Goal: Task Accomplishment & Management: Manage account settings

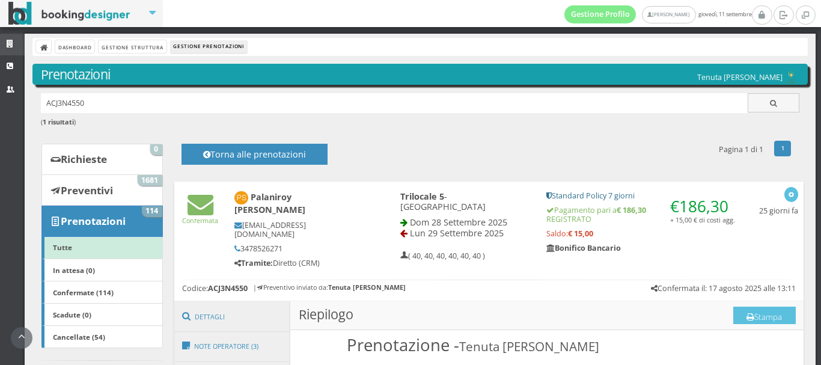
scroll to position [280, 0]
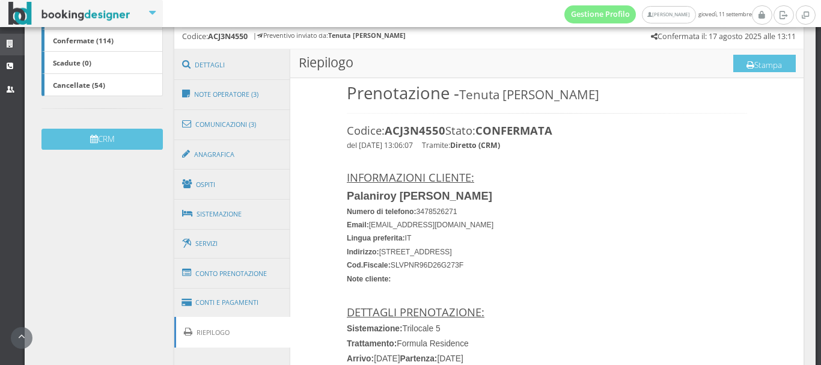
click at [7, 43] on icon at bounding box center [12, 44] width 10 height 8
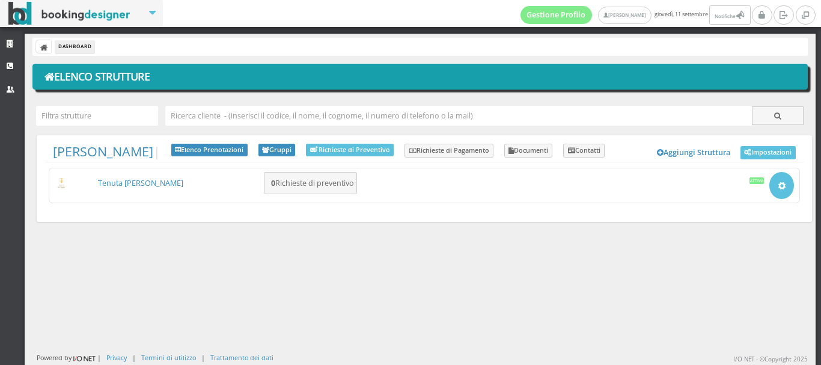
click at [123, 187] on link "Tenuta [PERSON_NAME]" at bounding box center [140, 183] width 85 height 10
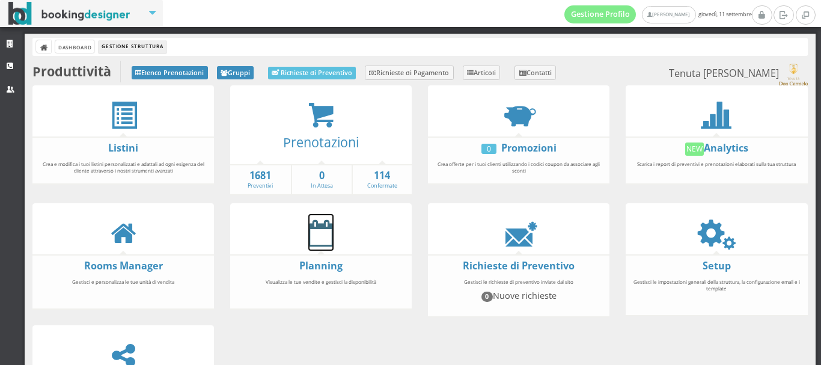
click at [320, 239] on icon at bounding box center [320, 232] width 25 height 27
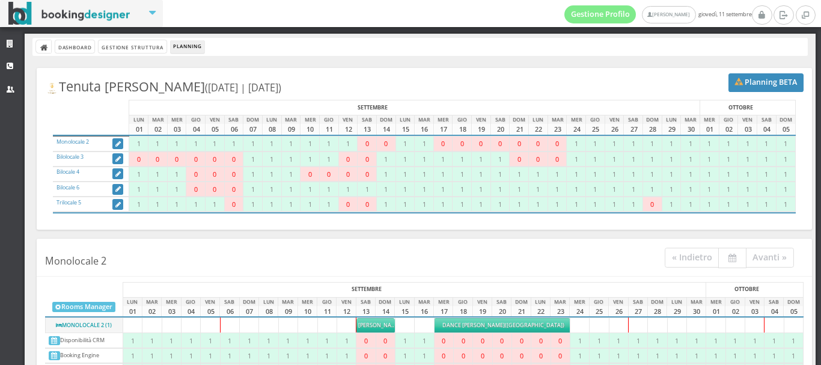
click at [363, 325] on span "[PERSON_NAME] (airbnb) [GEOGRAPHIC_DATA]" at bounding box center [420, 325] width 125 height 8
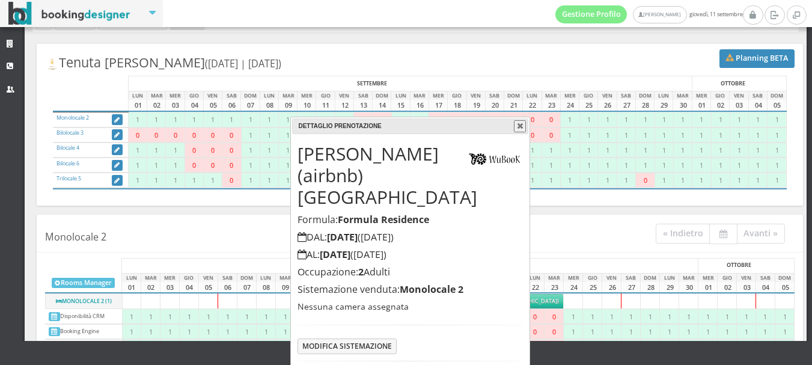
scroll to position [79, 0]
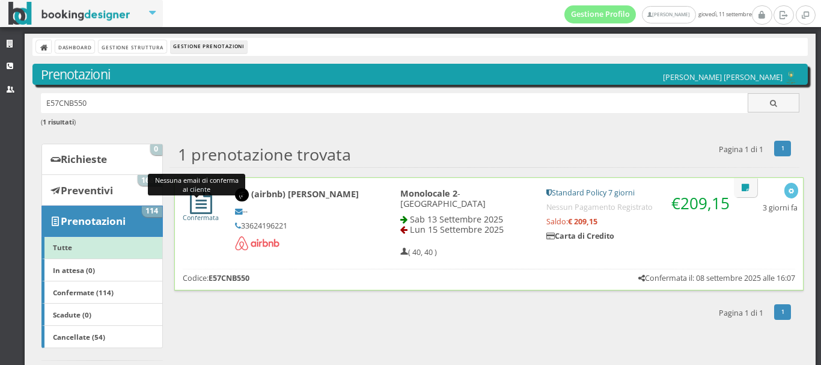
click at [191, 206] on icon at bounding box center [201, 201] width 22 height 26
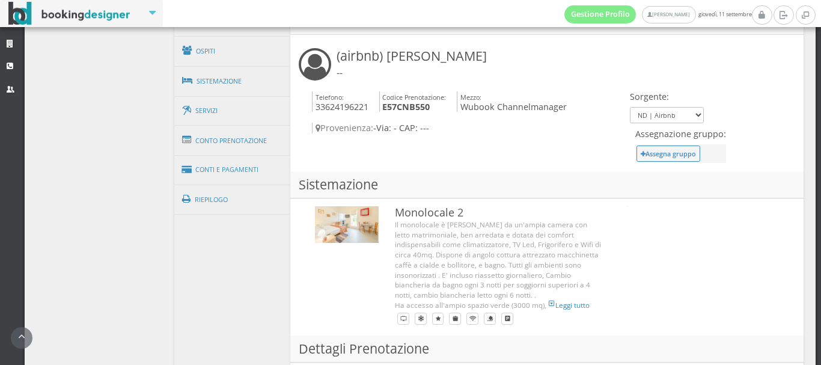
scroll to position [430, 0]
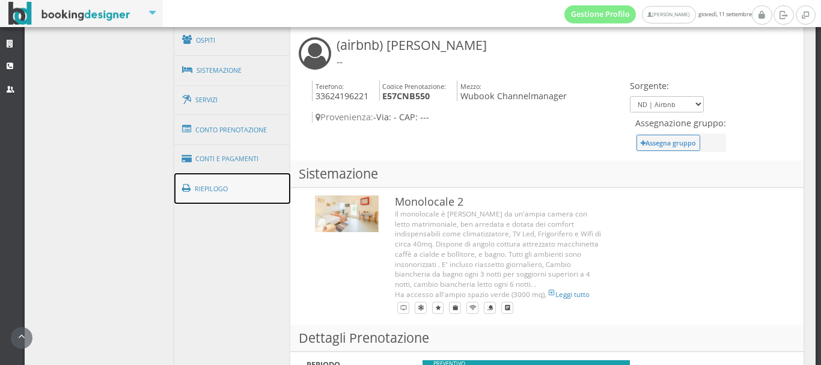
click at [219, 191] on link "Riepilogo" at bounding box center [232, 188] width 117 height 31
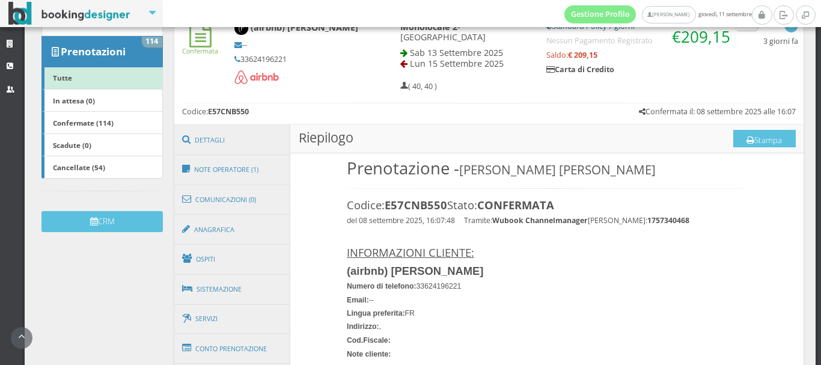
scroll to position [178, 0]
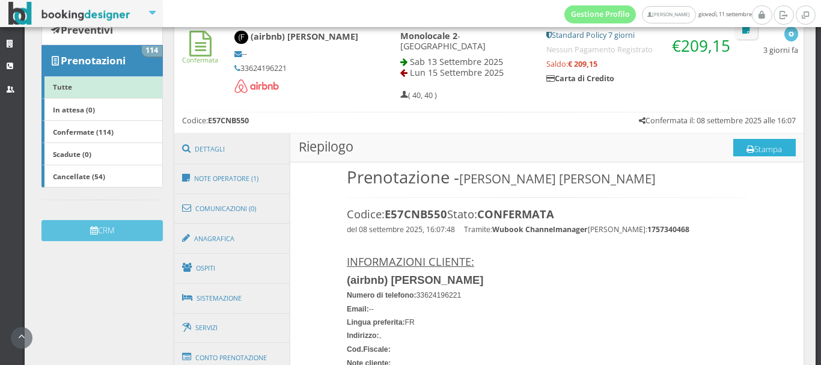
click at [754, 147] on button "Stampa" at bounding box center [764, 148] width 63 height 18
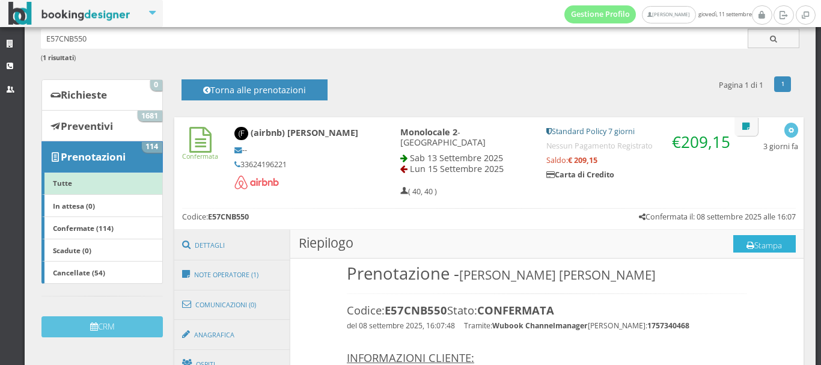
scroll to position [0, 0]
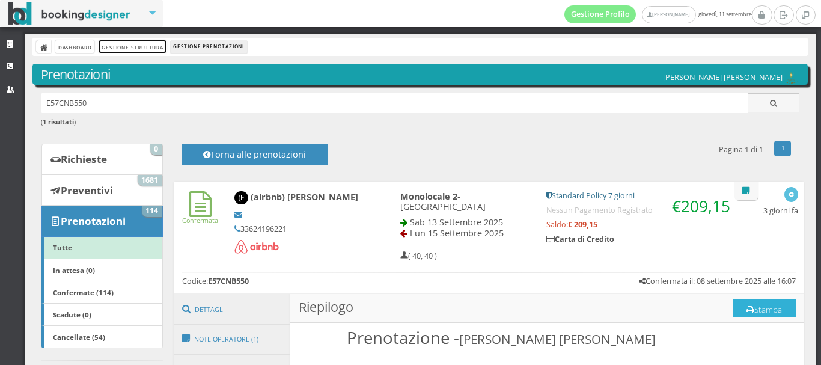
click at [144, 43] on link "Gestione Struttura" at bounding box center [132, 46] width 67 height 13
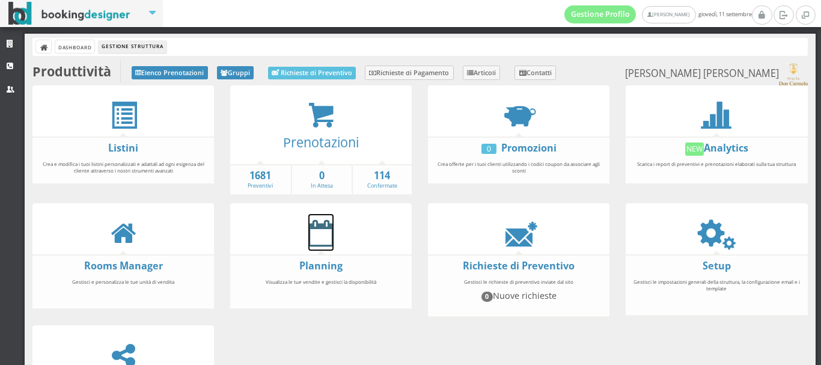
click at [316, 236] on icon at bounding box center [320, 232] width 25 height 27
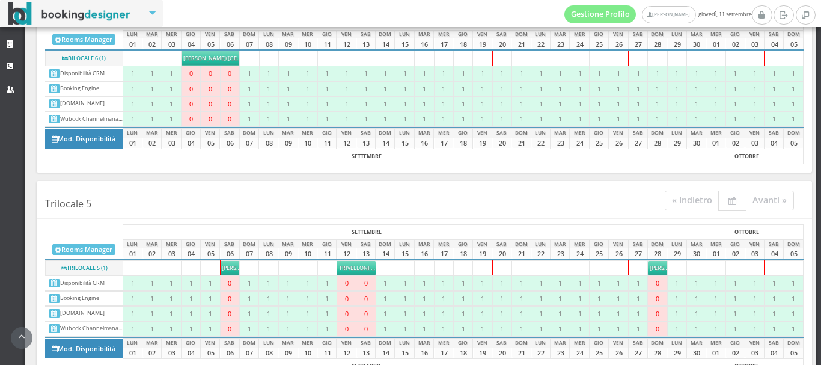
scroll to position [1028, 0]
